Goal: Information Seeking & Learning: Learn about a topic

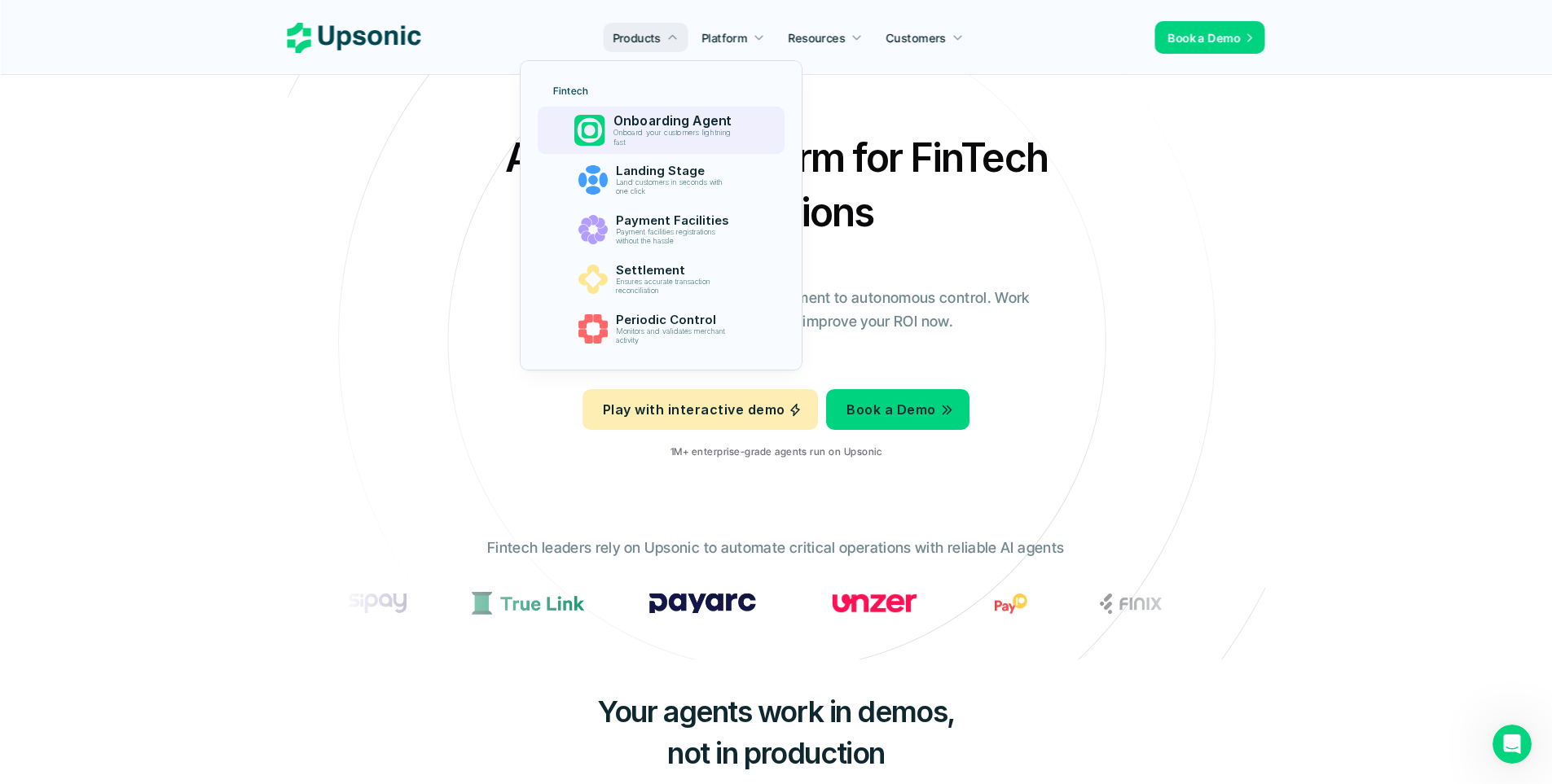
click at [642, 120] on p "Onboarding Agent" at bounding box center [677, 120] width 126 height 16
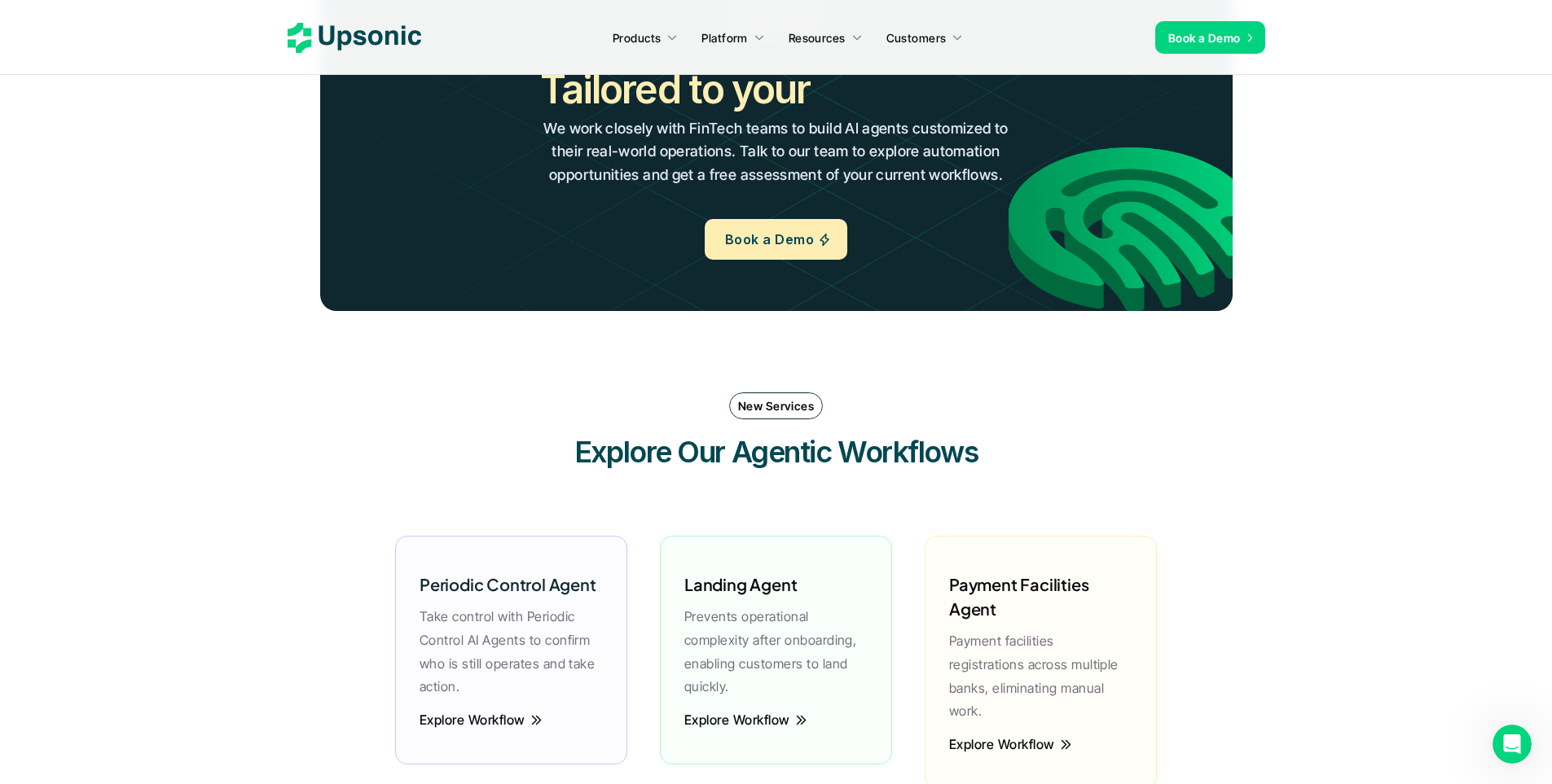
scroll to position [3909, 0]
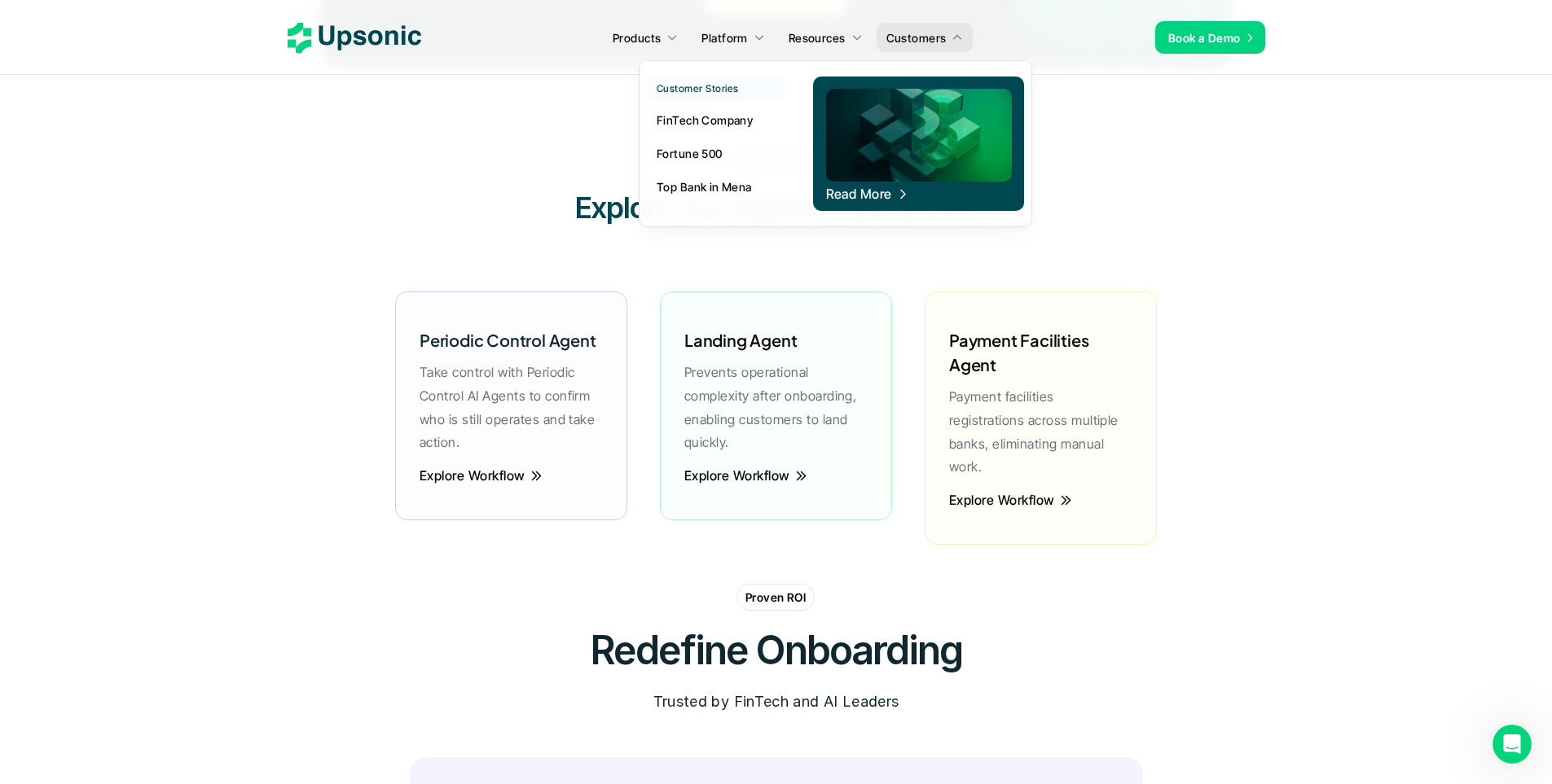
click at [712, 154] on p "Fortune 500" at bounding box center [689, 153] width 66 height 17
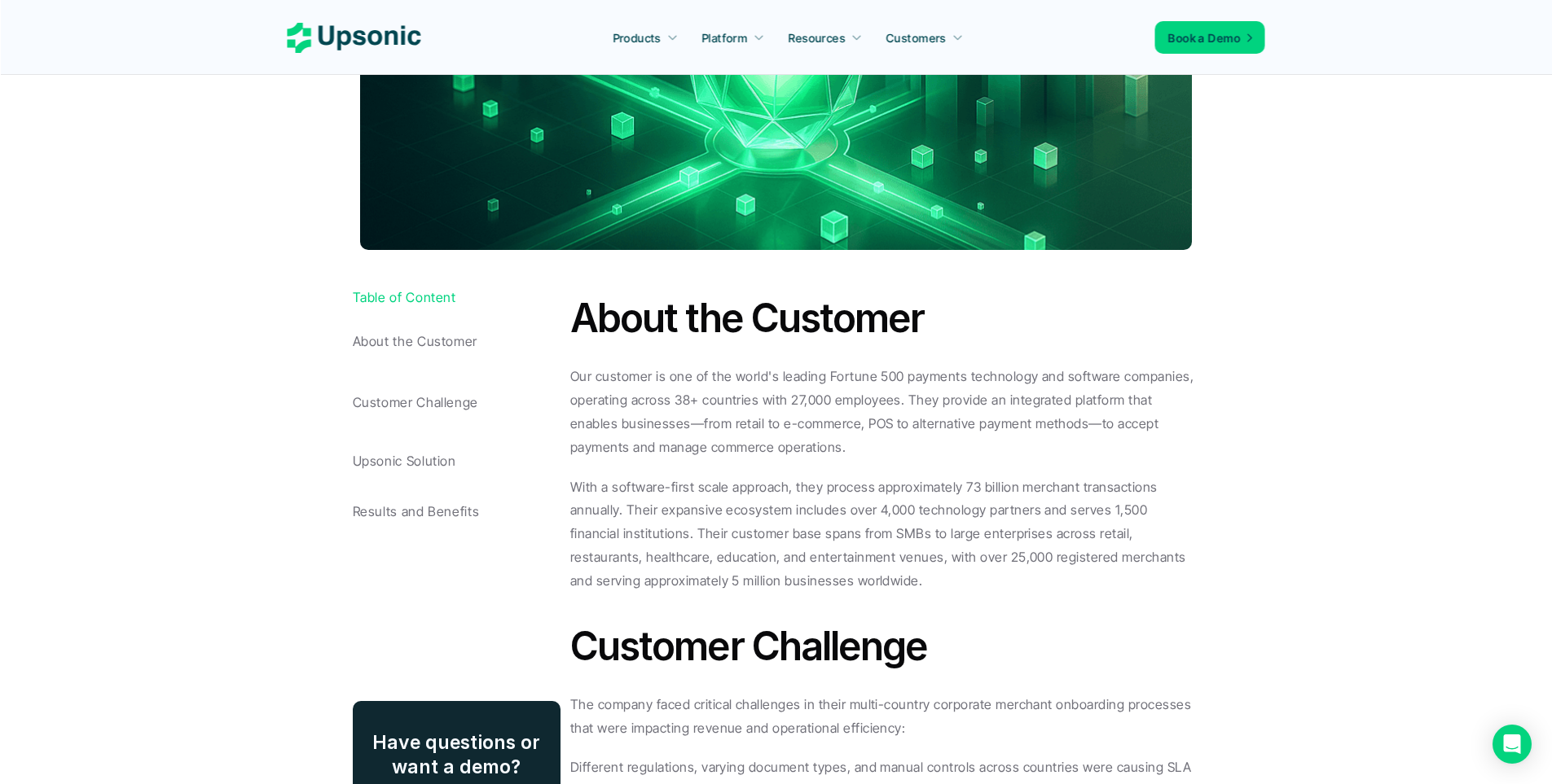
scroll to position [488, 0]
